Goal: Task Accomplishment & Management: Manage account settings

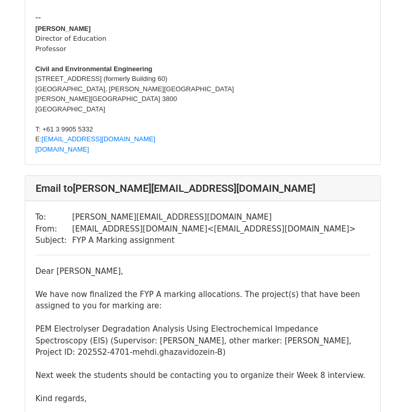
scroll to position [1672, 0]
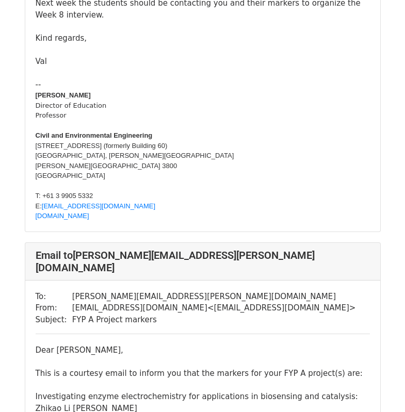
scroll to position [1177, 0]
